Goal: Task Accomplishment & Management: Manage account settings

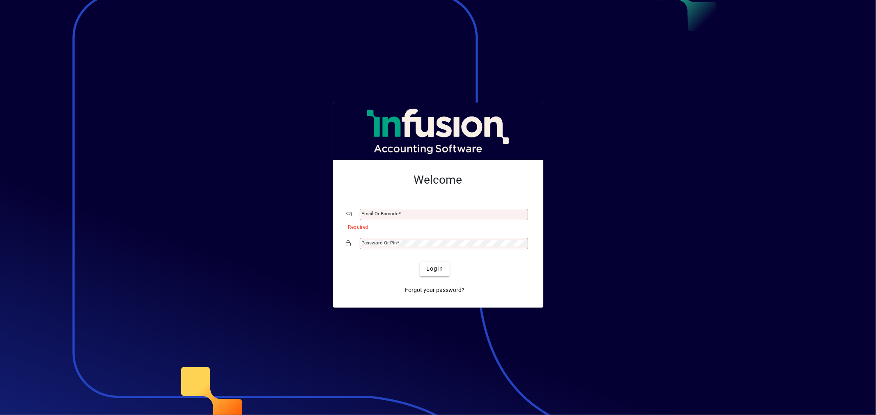
click at [413, 211] on div "Email or Barcode" at bounding box center [444, 214] width 168 height 11
click at [430, 209] on div "Email or Barcode" at bounding box center [444, 214] width 168 height 11
click at [437, 218] on input "Email or Barcode" at bounding box center [445, 214] width 166 height 7
type input "**********"
click at [445, 265] on span "submit" at bounding box center [435, 269] width 30 height 20
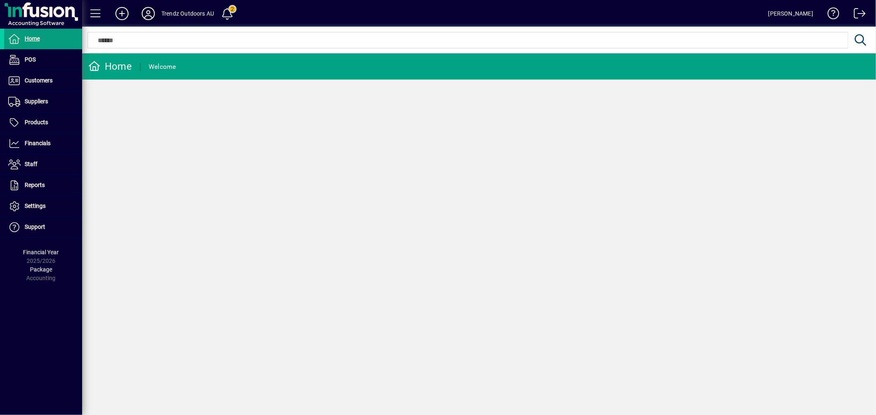
click at [149, 11] on icon at bounding box center [148, 13] width 16 height 13
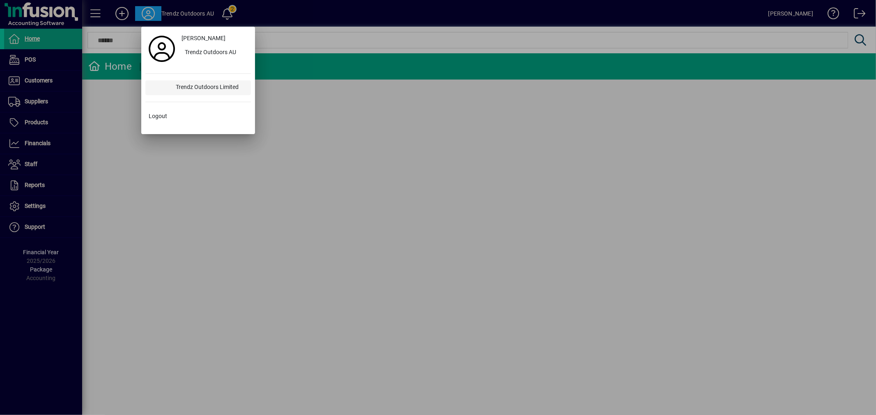
click at [215, 83] on div "Trendz Outdoors Limited" at bounding box center [210, 87] width 82 height 15
